Goal: Transaction & Acquisition: Book appointment/travel/reservation

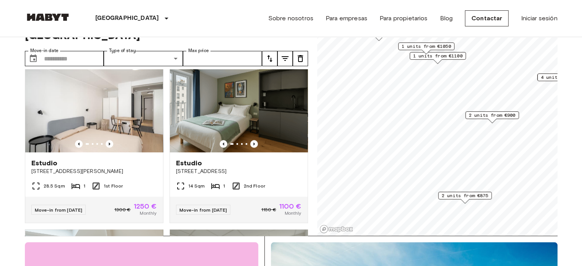
scroll to position [358, 0]
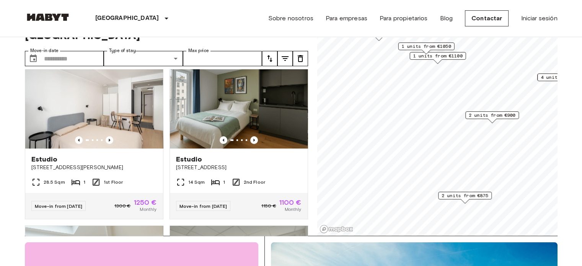
click at [456, 194] on span "2 units from €875" at bounding box center [465, 195] width 47 height 7
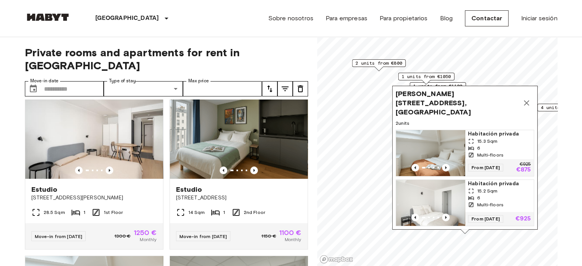
scroll to position [0, 0]
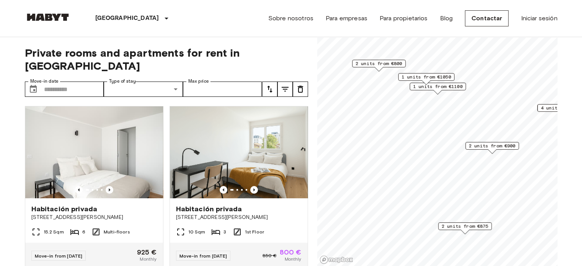
click at [492, 146] on span "2 units from €900" at bounding box center [492, 145] width 47 height 7
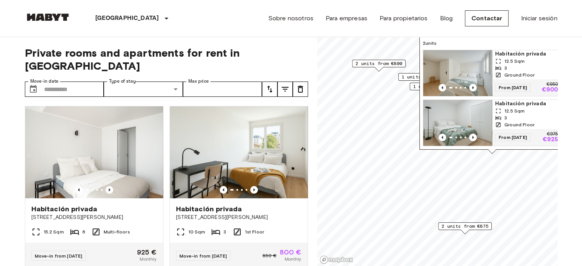
click at [467, 60] on img "Map marker" at bounding box center [457, 73] width 69 height 46
click at [245, 22] on div "Paris Europe Amsterdam Berlin Brussels Cologne Dusseldorf Frankfurt Graz Hambur…" at bounding box center [291, 18] width 533 height 37
click at [480, 229] on span "2 units from €875" at bounding box center [465, 226] width 47 height 7
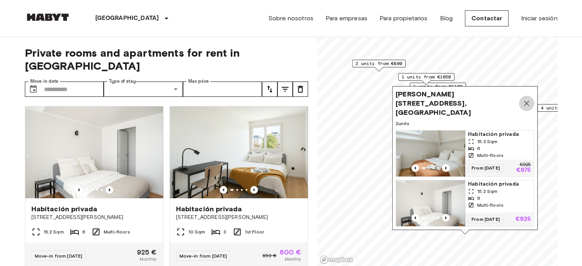
click at [527, 101] on icon "Map marker" at bounding box center [526, 103] width 9 height 9
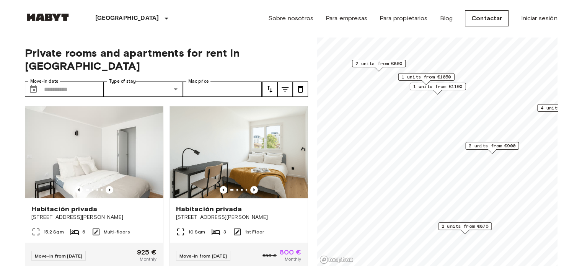
click at [377, 64] on span "2 units from €800" at bounding box center [379, 63] width 47 height 7
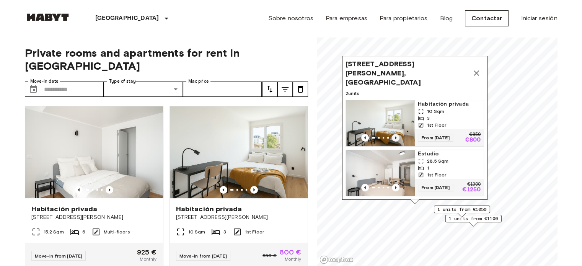
click at [395, 134] on icon "Previous image" at bounding box center [396, 138] width 8 height 8
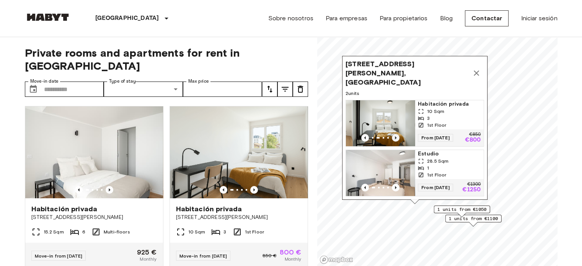
click at [395, 134] on icon "Previous image" at bounding box center [396, 138] width 8 height 8
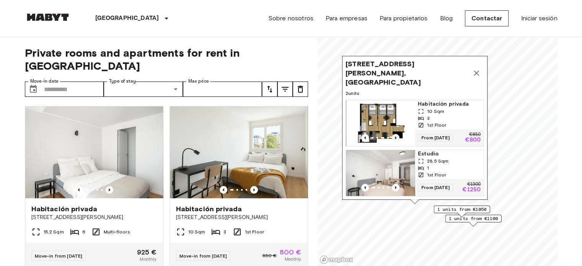
click at [395, 134] on icon "Previous image" at bounding box center [396, 138] width 8 height 8
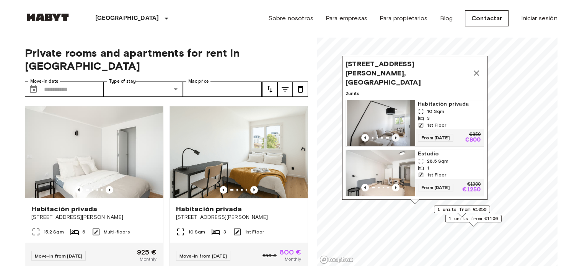
click at [395, 134] on icon "Previous image" at bounding box center [396, 138] width 8 height 8
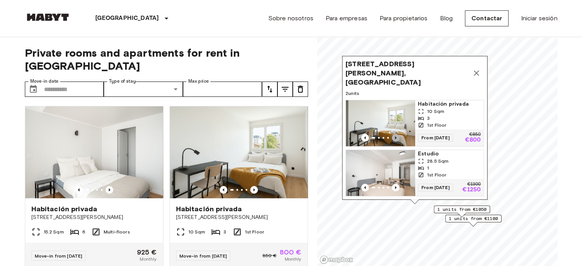
click at [395, 134] on icon "Previous image" at bounding box center [396, 138] width 8 height 8
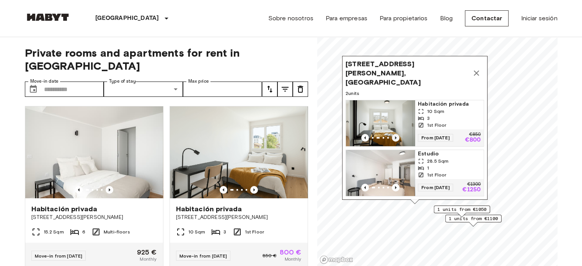
click at [395, 134] on icon "Previous image" at bounding box center [396, 138] width 8 height 8
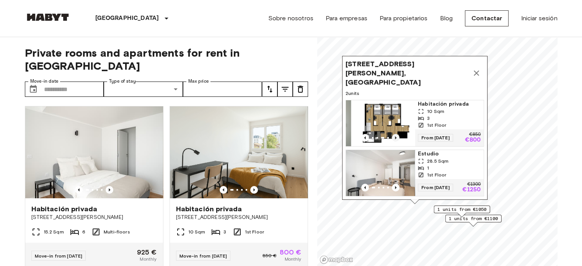
click at [395, 134] on icon "Previous image" at bounding box center [396, 138] width 8 height 8
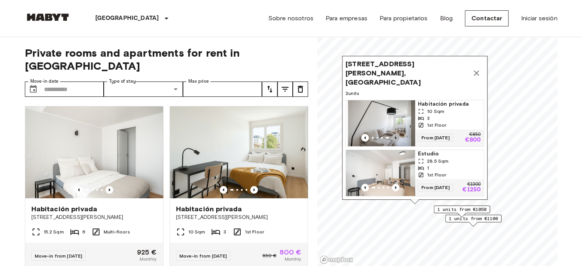
click at [395, 134] on icon "Previous image" at bounding box center [396, 138] width 8 height 8
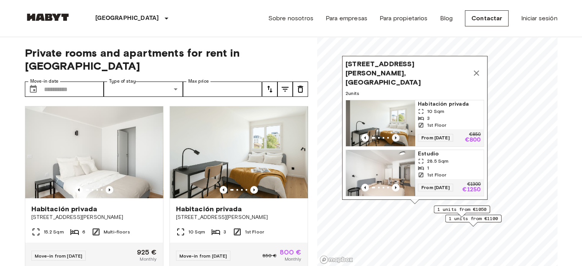
click at [395, 134] on icon "Previous image" at bounding box center [396, 138] width 8 height 8
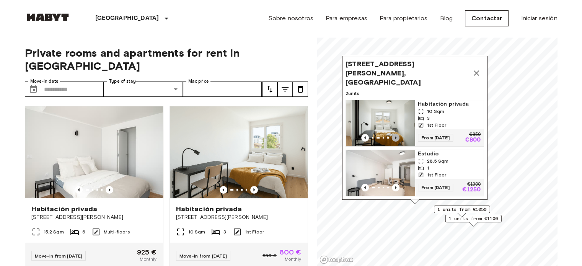
click at [395, 134] on icon "Previous image" at bounding box center [396, 138] width 8 height 8
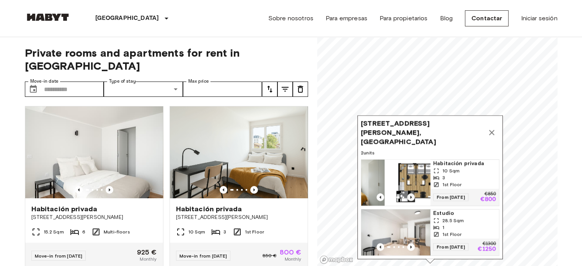
click at [395, 130] on span "Rue Fernand Pelloutier 32, 92110 Paris, FRA" at bounding box center [422, 133] width 123 height 28
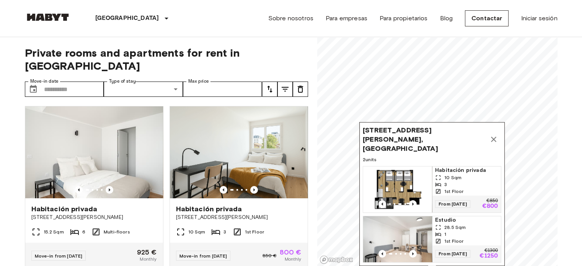
click at [423, 169] on img "Map marker" at bounding box center [397, 190] width 69 height 46
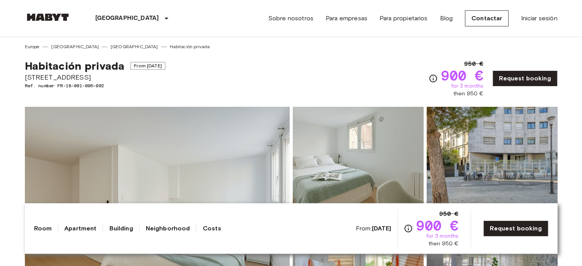
click at [302, 61] on div "Habitación privada From [DATE][STREET_ADDRESS]. number FR-18-001-006-002 950 € …" at bounding box center [291, 73] width 533 height 47
click at [177, 85] on div "Habitación privada From Oct 22 2025 Place de la Reunion 61 Ref. number FR-18-00…" at bounding box center [291, 73] width 533 height 47
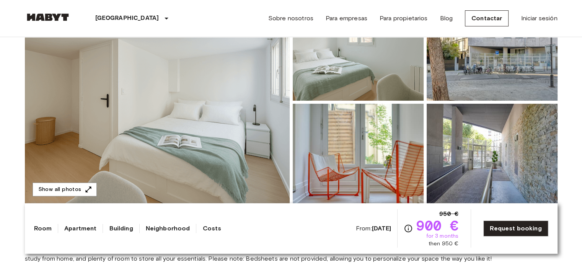
scroll to position [107, 0]
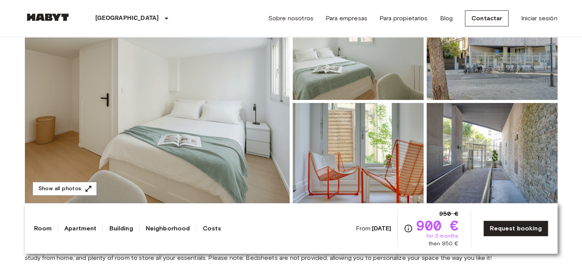
click at [177, 84] on img at bounding box center [157, 102] width 265 height 204
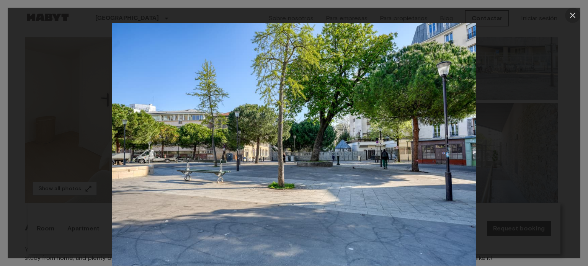
click at [572, 15] on icon "button" at bounding box center [572, 15] width 5 height 5
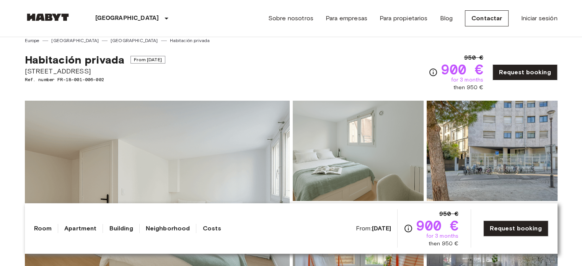
scroll to position [0, 0]
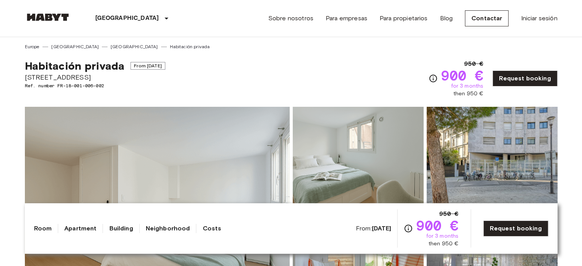
click at [181, 80] on div "Habitación privada From Oct 22 2025 Place de la Reunion 61 Ref. number FR-18-00…" at bounding box center [291, 73] width 533 height 47
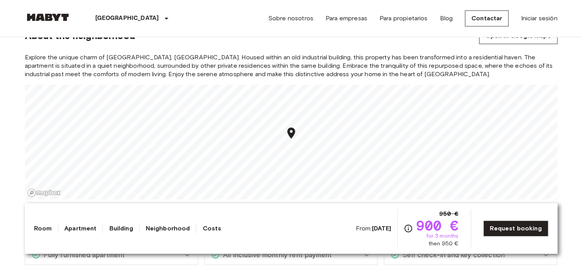
scroll to position [582, 0]
click at [261, 72] on span "Explore the unique charm of Place de la Reunion 61, 75020 Paris, France. Housed…" at bounding box center [291, 64] width 533 height 25
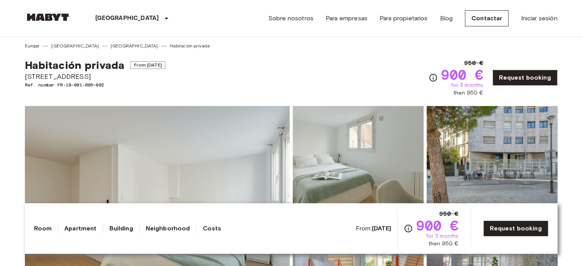
scroll to position [0, 0]
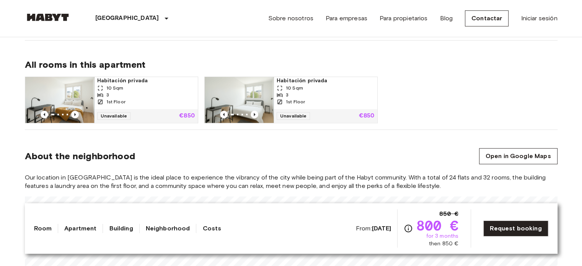
scroll to position [490, 0]
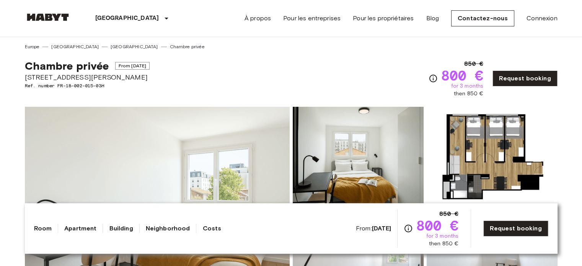
click at [230, 84] on div "Chambre privée From [DATE][STREET_ADDRESS][PERSON_NAME]. number FR-18-002-015-0…" at bounding box center [291, 73] width 533 height 47
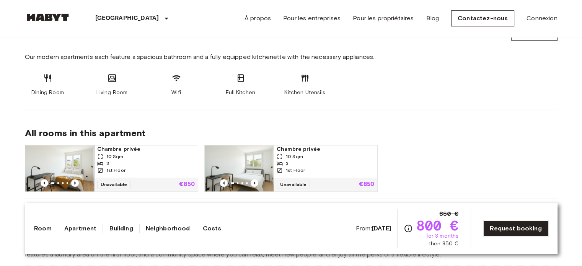
scroll to position [444, 0]
